Goal: Check status: Check status

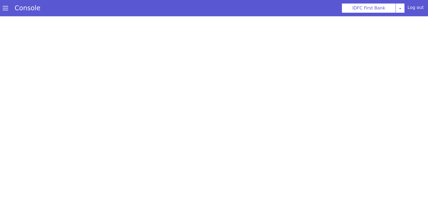
click at [160, 84] on div at bounding box center [214, 107] width 428 height 182
